Goal: Task Accomplishment & Management: Use online tool/utility

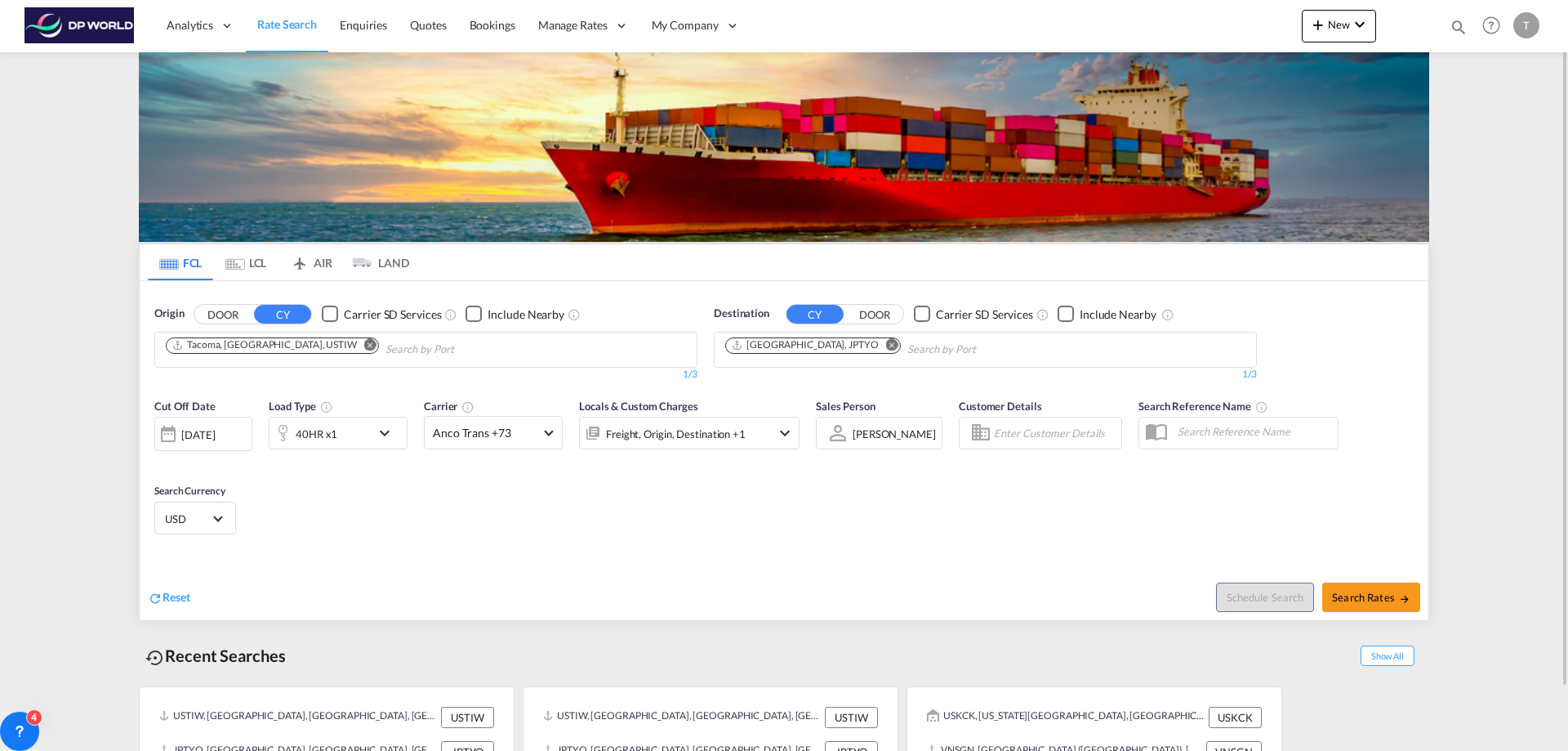
click at [364, 344] on md-icon "Remove" at bounding box center [370, 344] width 12 height 12
click at [281, 344] on input "Chips input." at bounding box center [243, 350] width 155 height 26
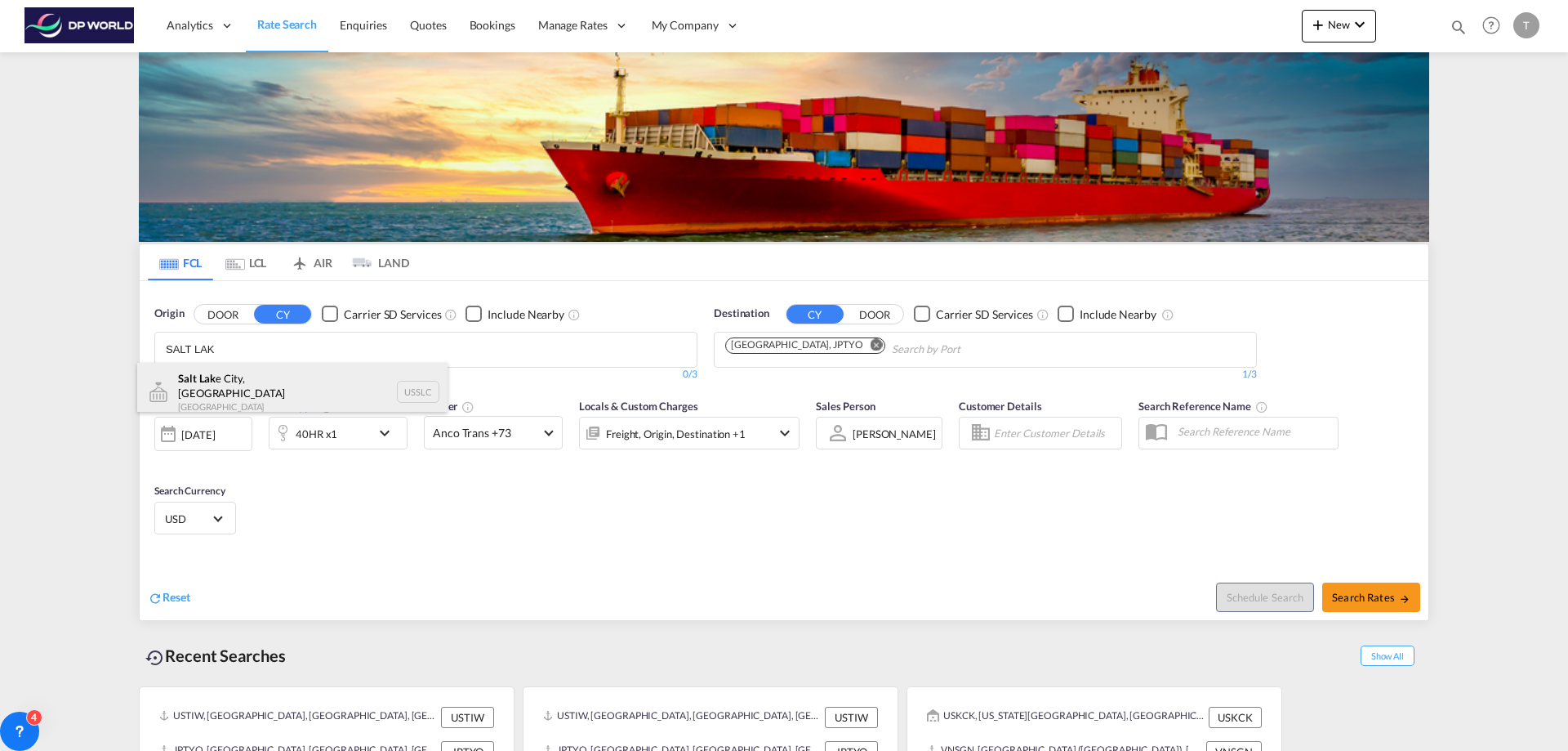
type input "SALT LAK"
click at [249, 381] on div "Salt Lak e City, UT [GEOGRAPHIC_DATA] USSLC" at bounding box center [293, 391] width 311 height 58
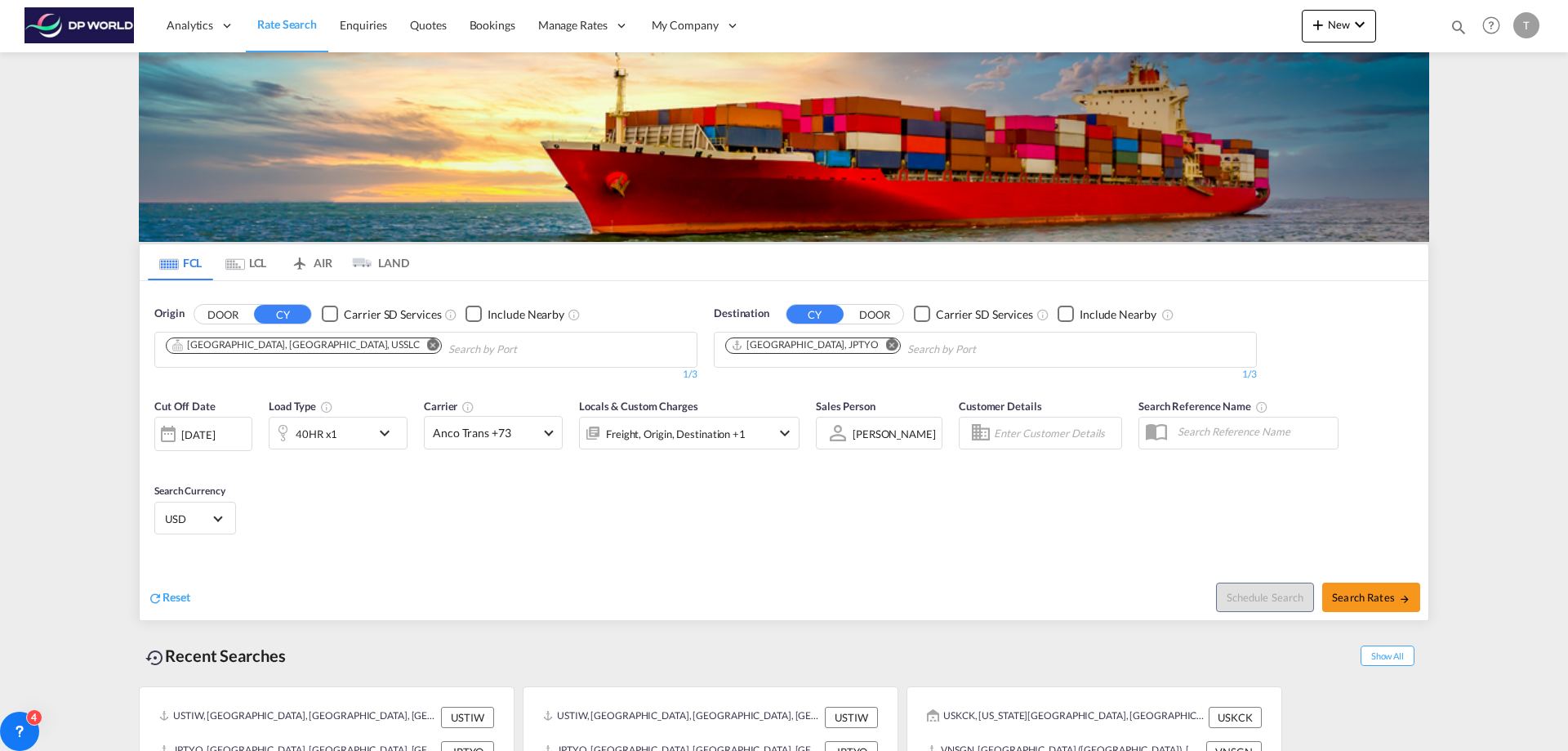
click at [887, 345] on md-icon "Remove" at bounding box center [892, 344] width 12 height 12
click at [819, 345] on input "Chips input." at bounding box center [803, 350] width 155 height 26
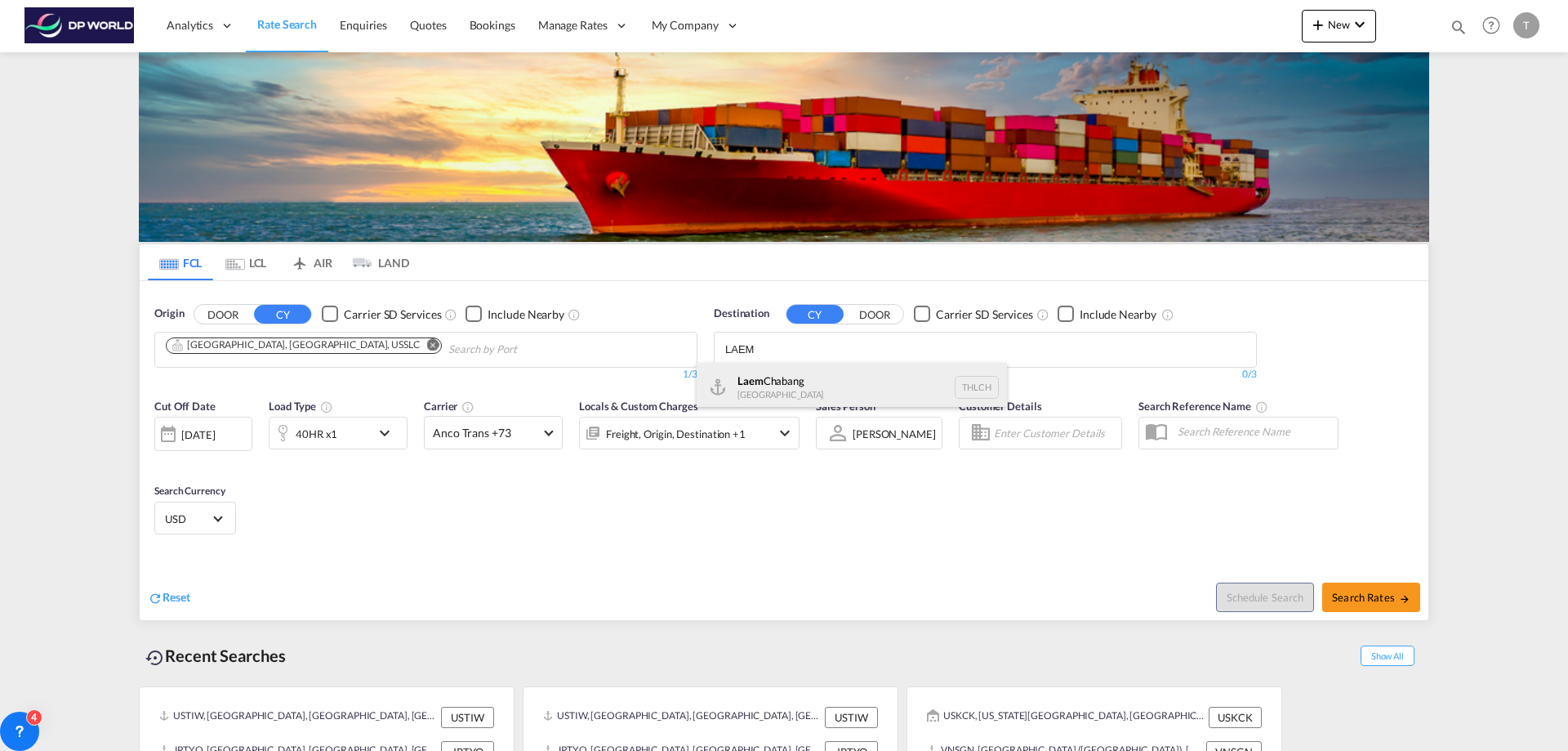
type input "LAEM"
click at [770, 380] on div "Laem Chabang [GEOGRAPHIC_DATA] THLCH" at bounding box center [852, 387] width 311 height 49
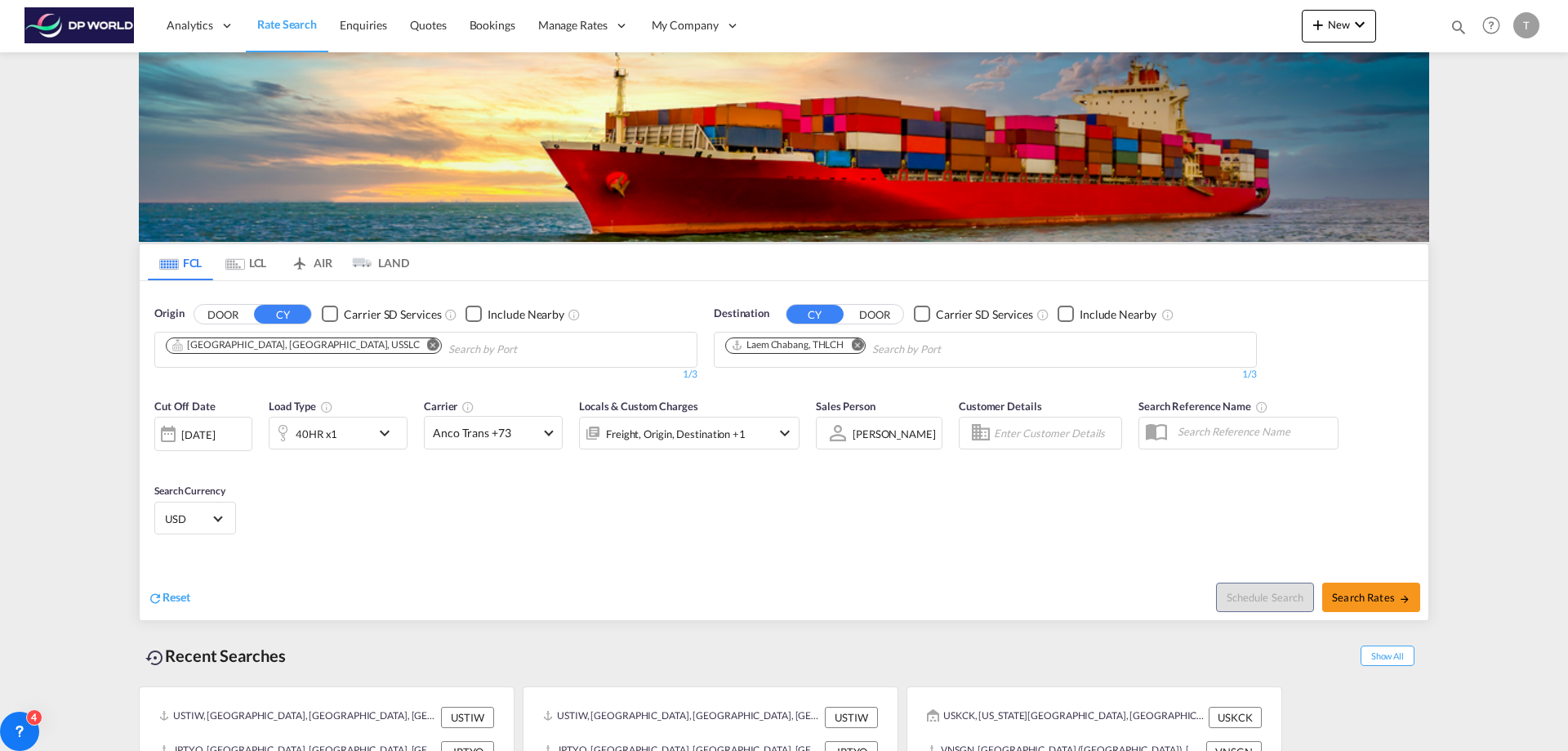
click at [383, 436] on md-icon "icon-chevron-down" at bounding box center [389, 433] width 28 height 20
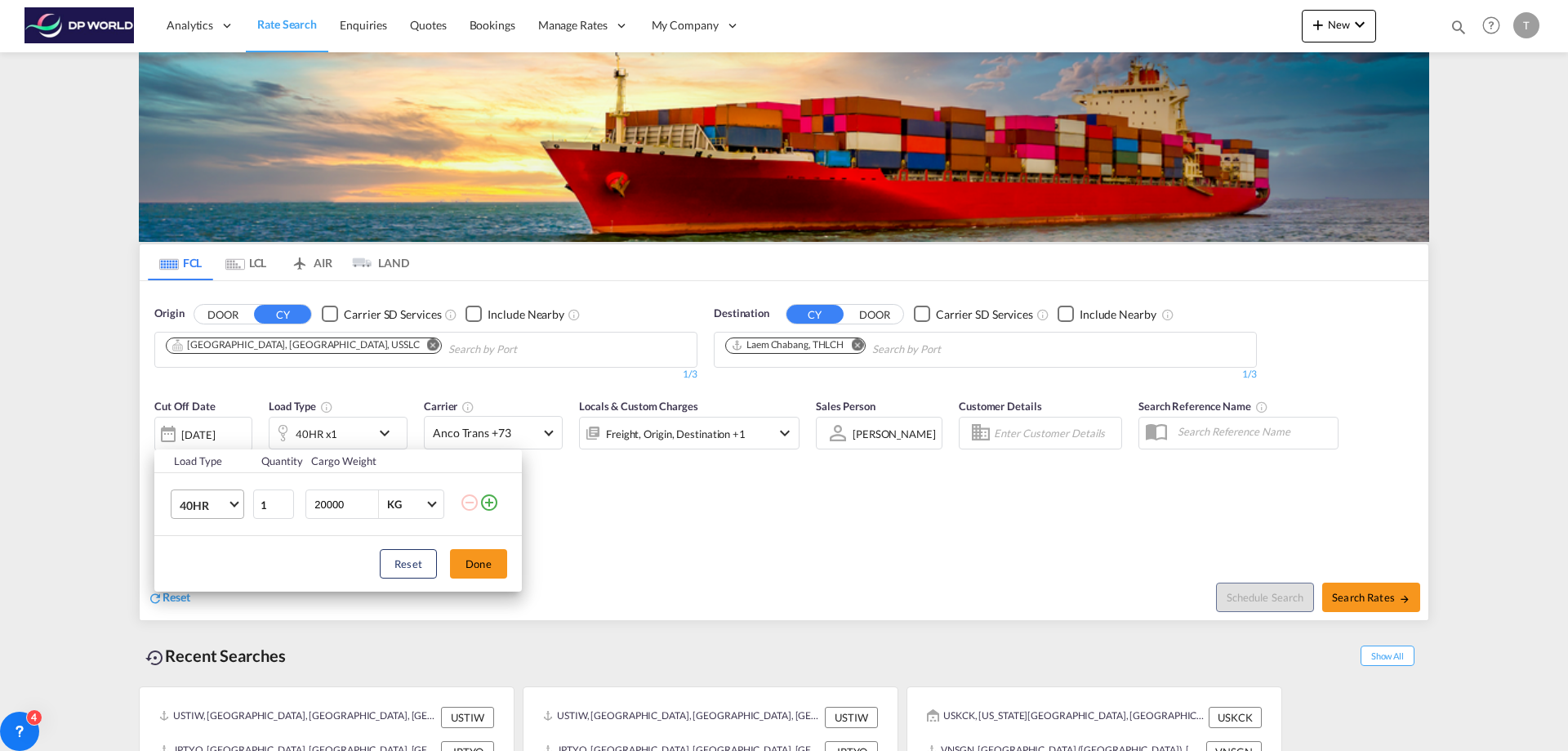
click at [234, 505] on span "Choose: \a40HR" at bounding box center [234, 503] width 9 height 9
click at [219, 497] on md-option "40HC" at bounding box center [222, 499] width 111 height 40
click at [471, 555] on button "Done" at bounding box center [478, 563] width 57 height 29
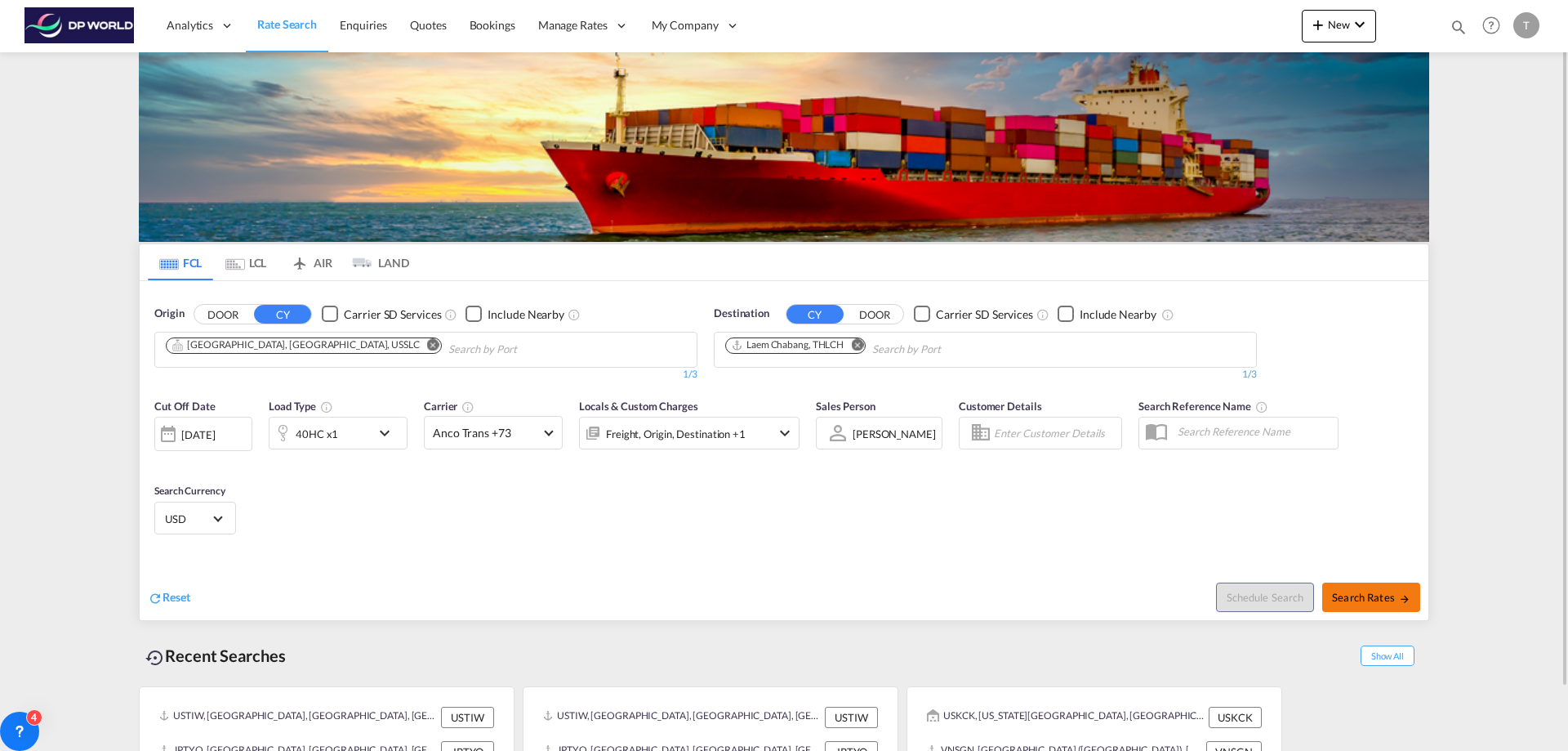
click at [1385, 591] on span "Search Rates" at bounding box center [1371, 598] width 78 height 13
type input "USSLC to THLCH / [DATE]"
